Goal: Transaction & Acquisition: Purchase product/service

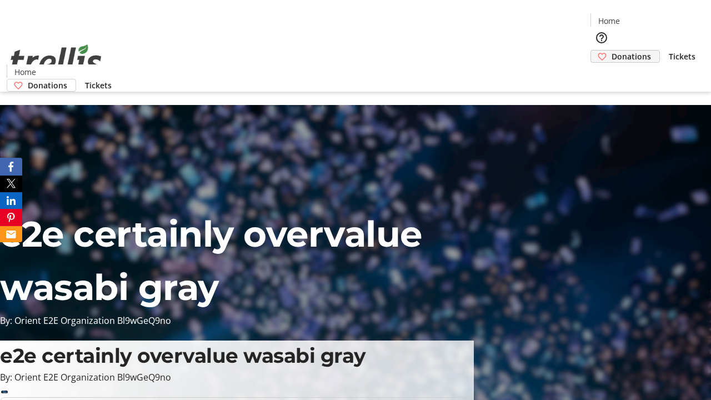
click at [611, 51] on span "Donations" at bounding box center [630, 57] width 39 height 12
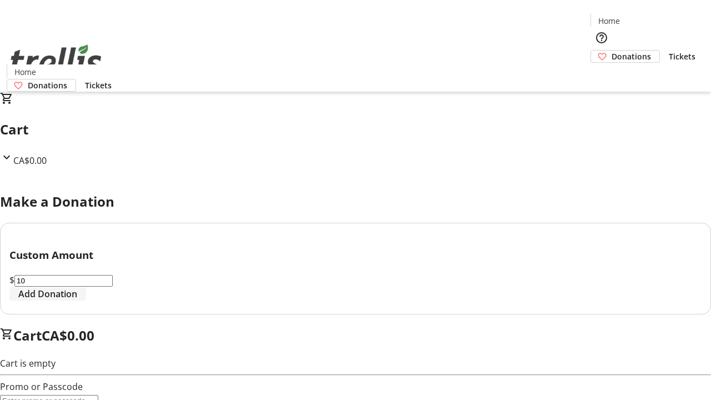
click at [77, 300] on span "Add Donation" at bounding box center [47, 293] width 59 height 13
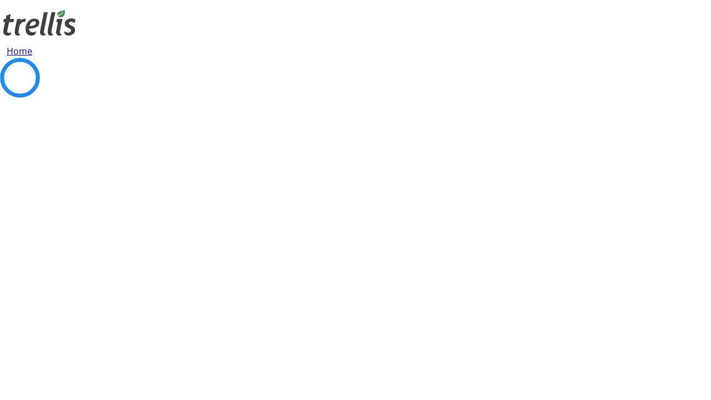
select select "CA"
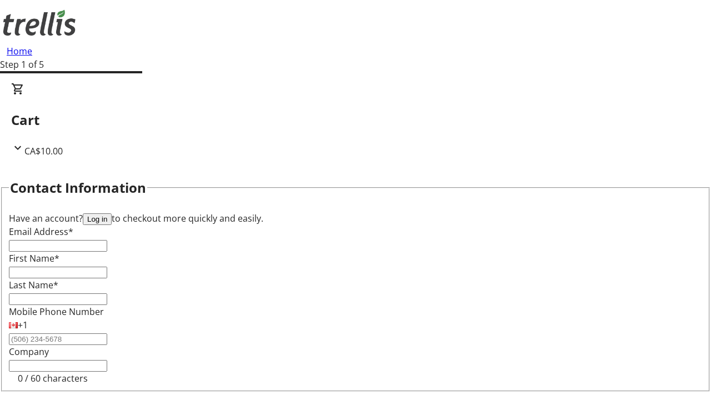
click at [112, 213] on button "Log in" at bounding box center [97, 219] width 29 height 12
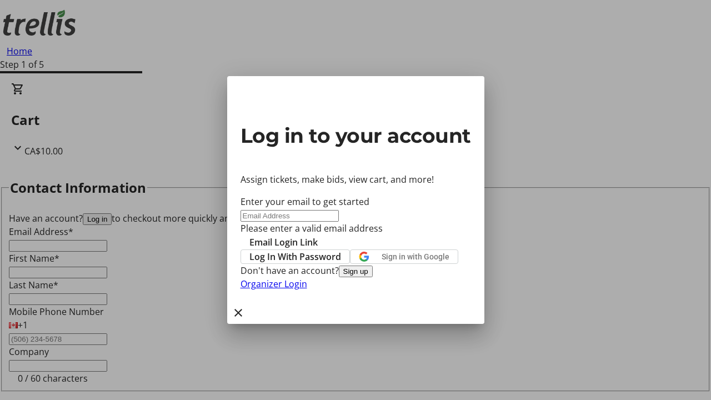
click at [373, 277] on button "Sign up" at bounding box center [356, 271] width 34 height 12
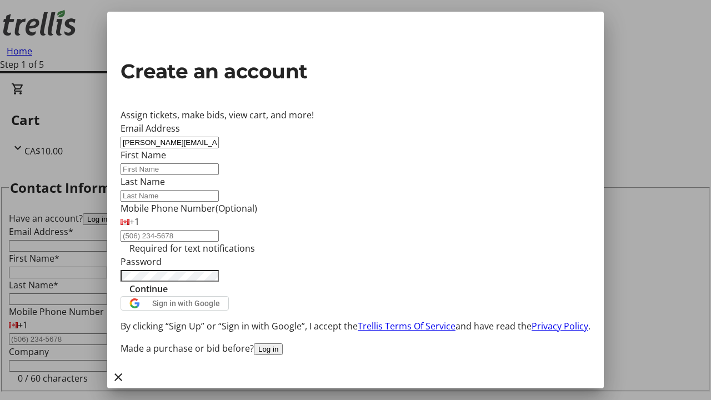
type input "[PERSON_NAME][EMAIL_ADDRESS][DOMAIN_NAME]"
type input "[PERSON_NAME]"
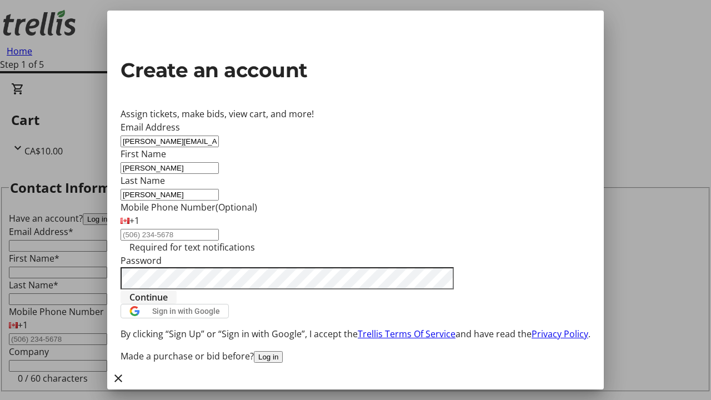
click at [168, 304] on span "Continue" at bounding box center [148, 296] width 38 height 13
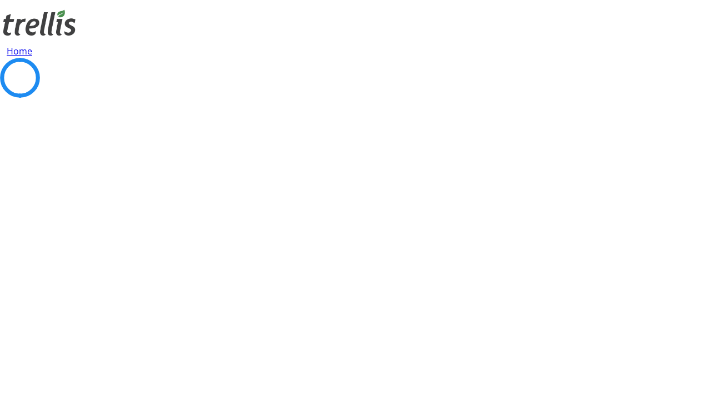
select select "BC"
select select "CA"
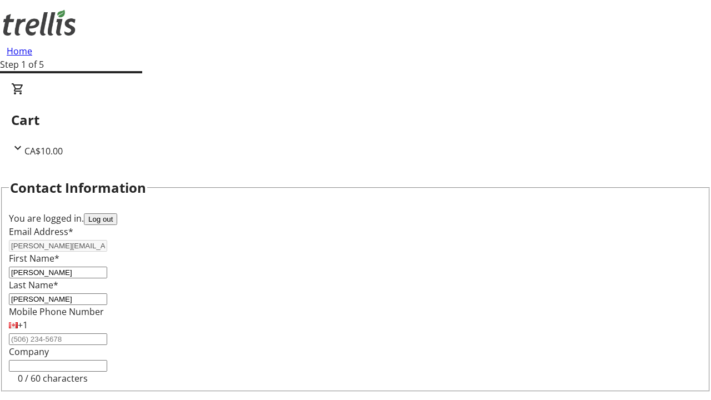
select select "BC"
select select "CA"
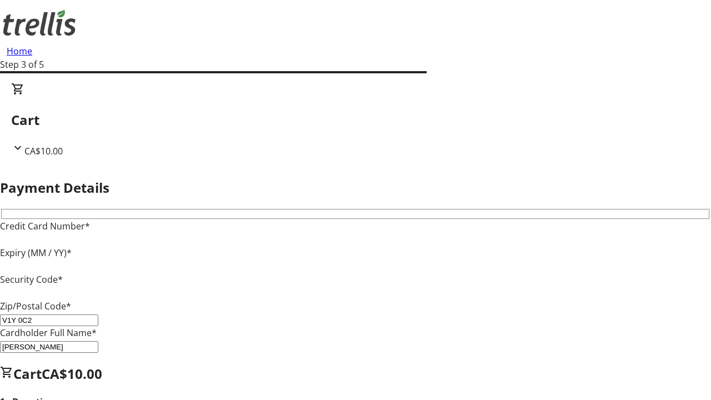
type input "V1Y 0C2"
